Goal: Task Accomplishment & Management: Manage account settings

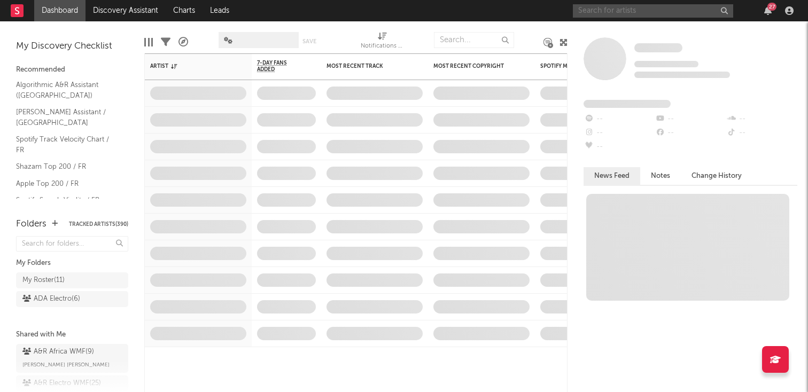
click at [644, 15] on input "text" at bounding box center [653, 10] width 160 height 13
type input "[DEMOGRAPHIC_DATA]"
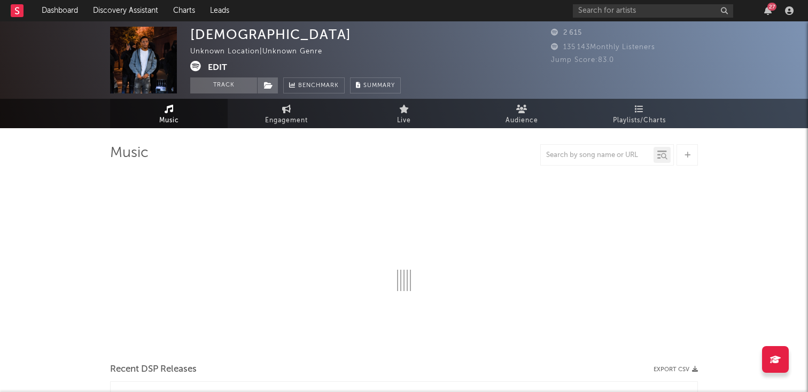
select select "6m"
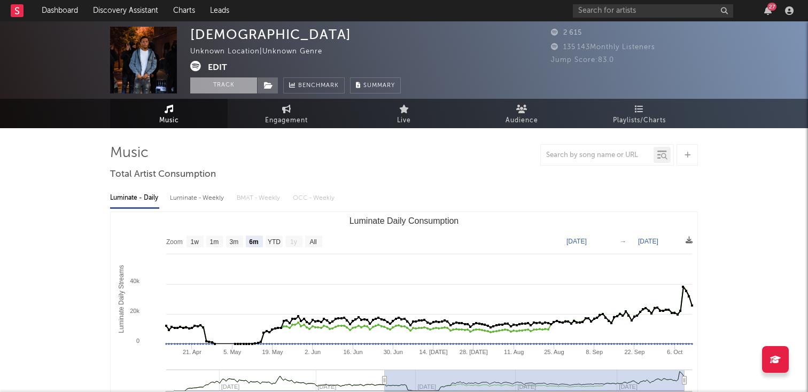
click at [228, 85] on button "Track" at bounding box center [223, 85] width 67 height 16
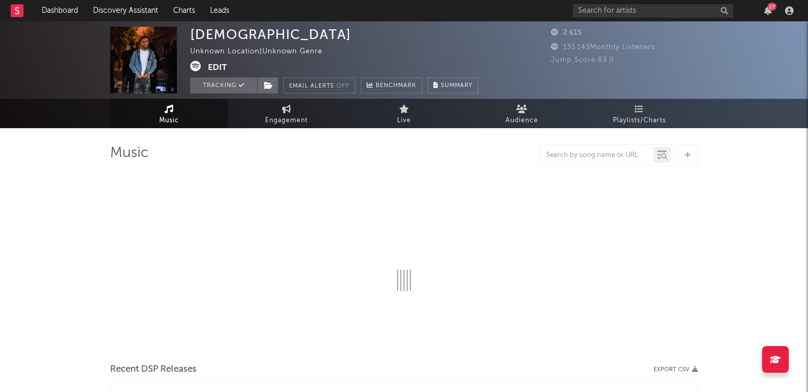
click at [217, 61] on button "Edit" at bounding box center [217, 67] width 19 height 13
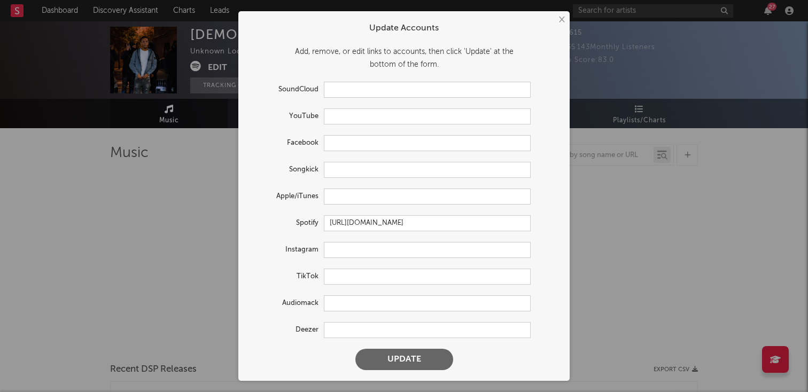
select select "6m"
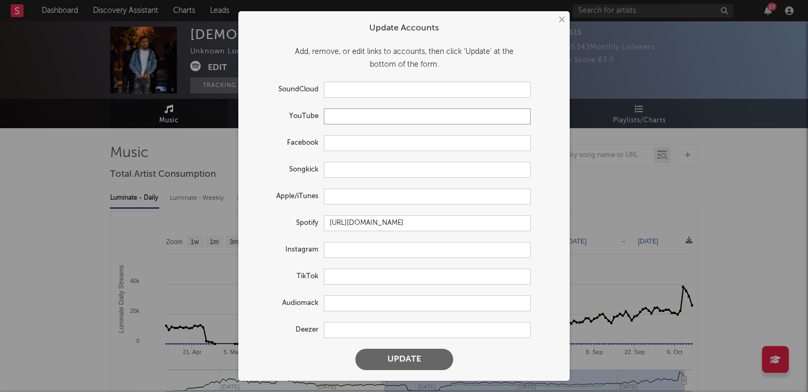
click at [396, 119] on input "text" at bounding box center [427, 116] width 207 height 16
paste input "[URL][DOMAIN_NAME]"
type input "[URL][DOMAIN_NAME]"
click at [381, 183] on form "Update Accounts Add, remove, or edit links to accounts, then click 'Update' at …" at bounding box center [404, 196] width 321 height 359
click at [370, 194] on input "text" at bounding box center [427, 197] width 207 height 16
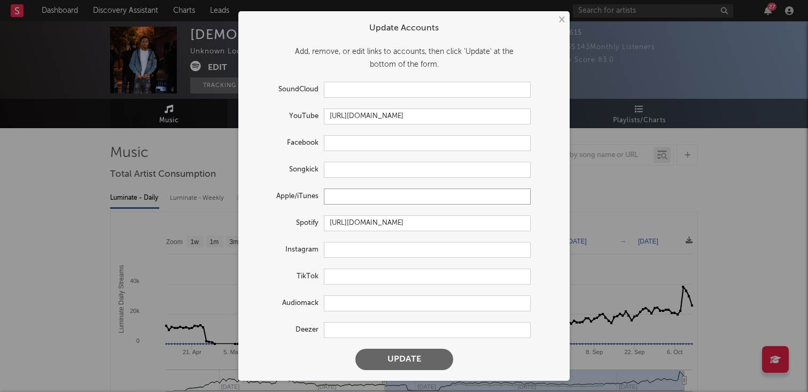
paste input "[URL][DOMAIN_NAME]"
type input "[URL][DOMAIN_NAME]"
click at [377, 254] on input "text" at bounding box center [427, 250] width 207 height 16
paste input "[URL][DOMAIN_NAME]"
type input "[URL][DOMAIN_NAME]"
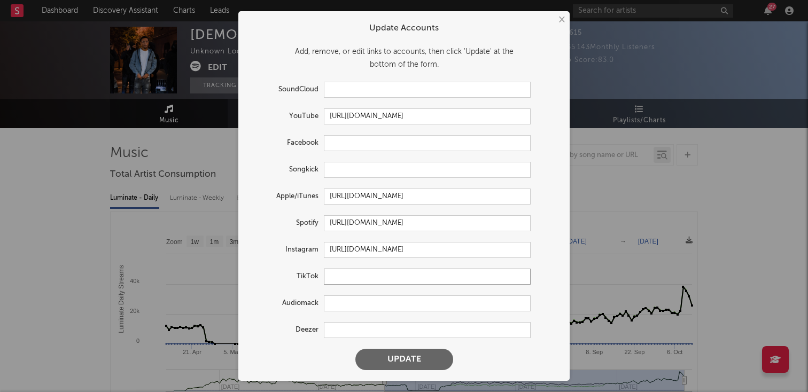
click at [364, 279] on input "text" at bounding box center [427, 277] width 207 height 16
paste input "[URL][DOMAIN_NAME]"
type input "[URL][DOMAIN_NAME]"
click at [343, 334] on input "text" at bounding box center [427, 330] width 207 height 16
paste input "[URL][DOMAIN_NAME]"
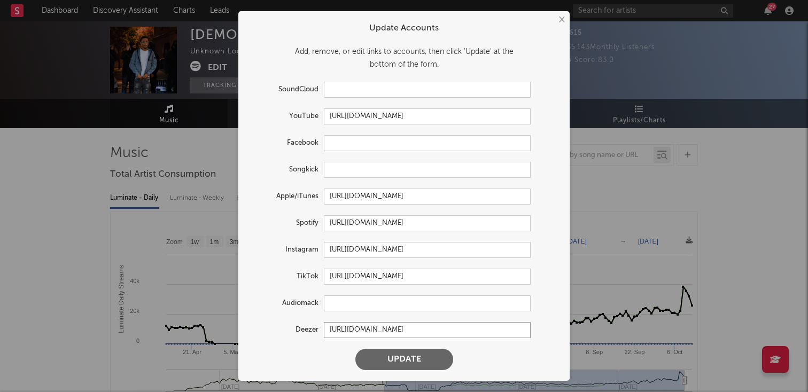
type input "[URL][DOMAIN_NAME]"
click at [377, 359] on button "Update" at bounding box center [404, 359] width 98 height 21
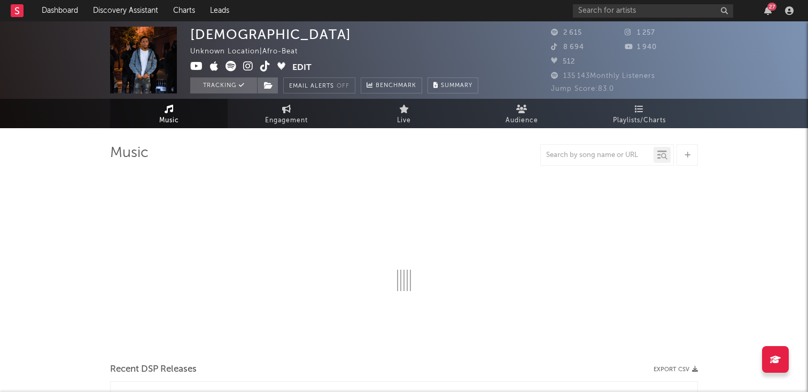
select select "6m"
